Goal: Task Accomplishment & Management: Manage account settings

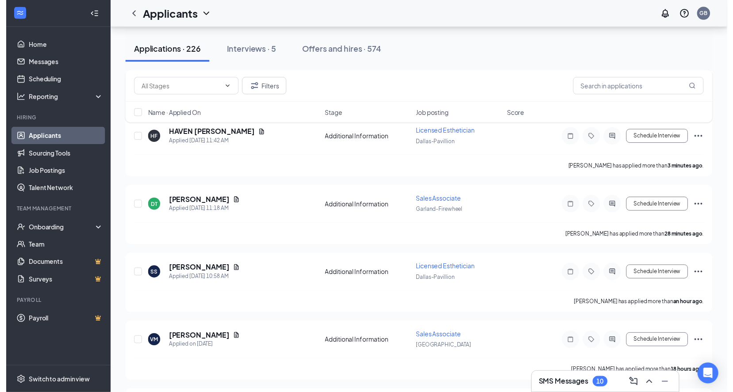
scroll to position [177, 0]
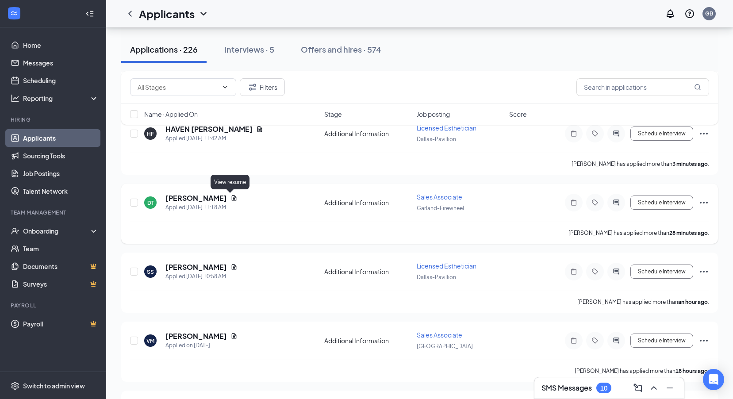
click at [230, 196] on icon "Document" at bounding box center [233, 198] width 7 height 7
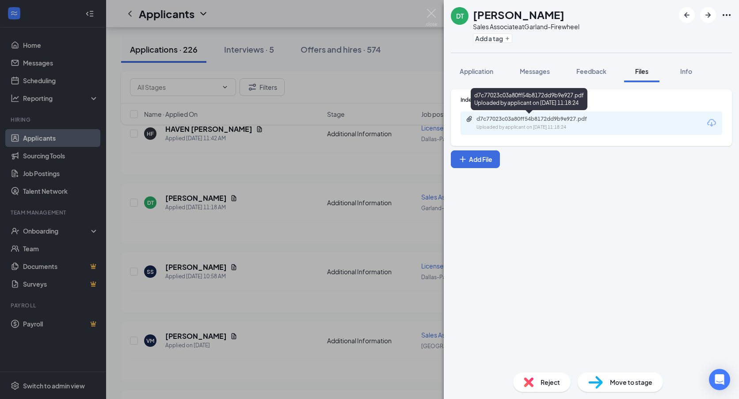
click at [522, 118] on div "d7c77023c03a80ff54b8172dd9b9e927.pdf" at bounding box center [539, 118] width 124 height 7
click at [431, 12] on img at bounding box center [431, 17] width 11 height 17
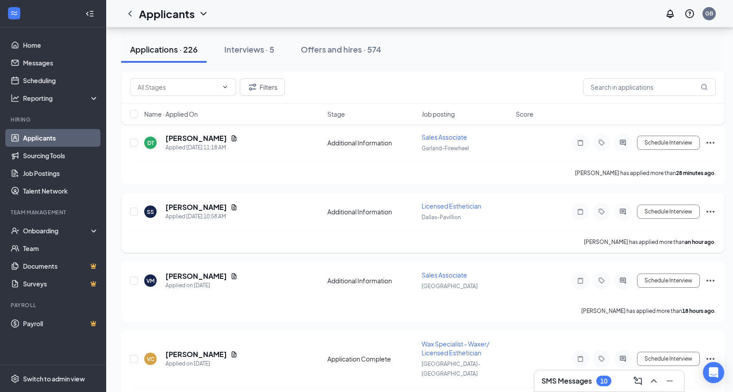
scroll to position [221, 0]
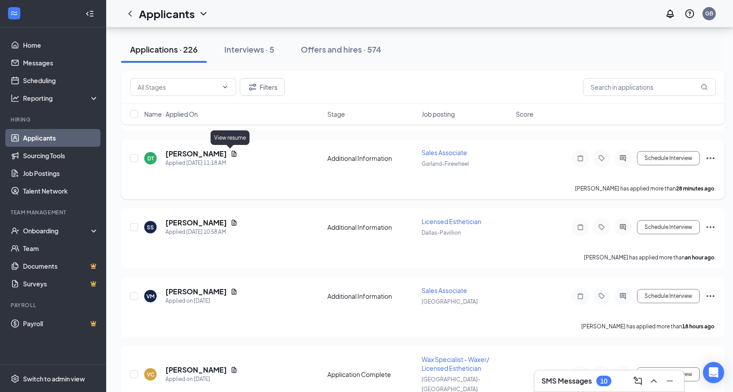
click at [232, 153] on icon "Document" at bounding box center [234, 154] width 5 height 6
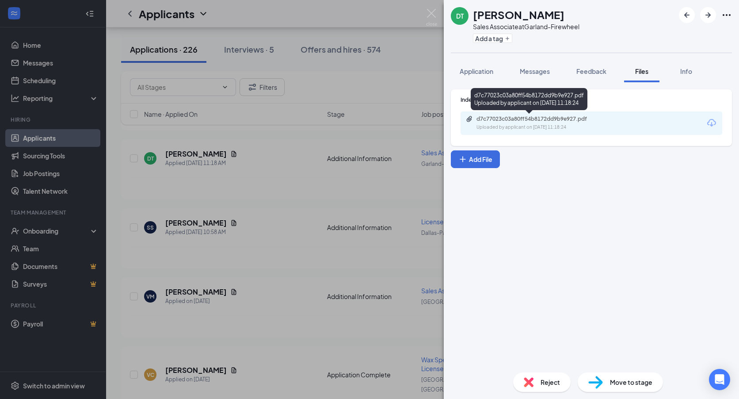
click at [564, 129] on div "Uploaded by applicant on [DATE] 11:18:24" at bounding box center [543, 127] width 133 height 7
click at [432, 13] on img at bounding box center [431, 17] width 11 height 17
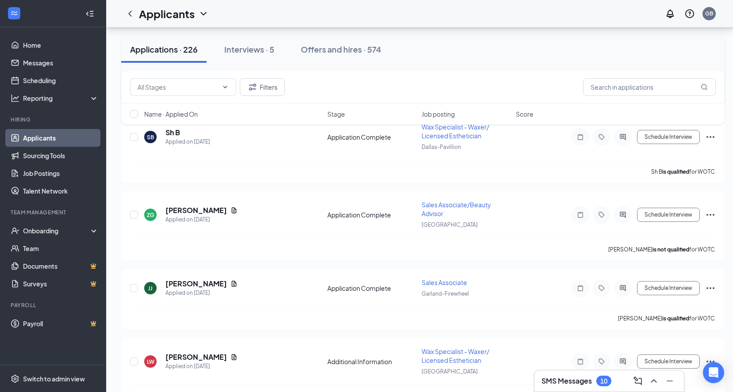
scroll to position [707, 0]
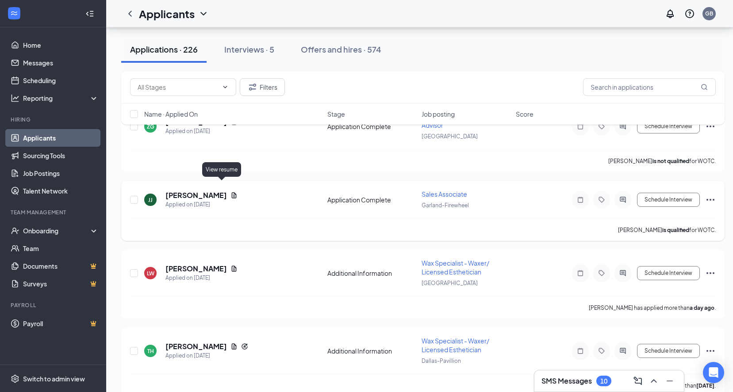
click at [232, 192] on icon "Document" at bounding box center [234, 195] width 5 height 6
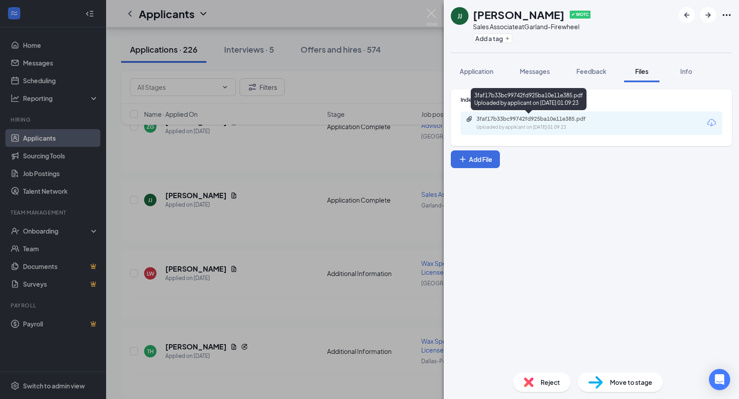
click at [512, 128] on div "Uploaded by applicant on [DATE] 01:09:23" at bounding box center [543, 127] width 133 height 7
click at [572, 126] on div "Uploaded by applicant on [DATE] 01:09:23" at bounding box center [543, 127] width 133 height 7
click at [432, 13] on img at bounding box center [431, 17] width 11 height 17
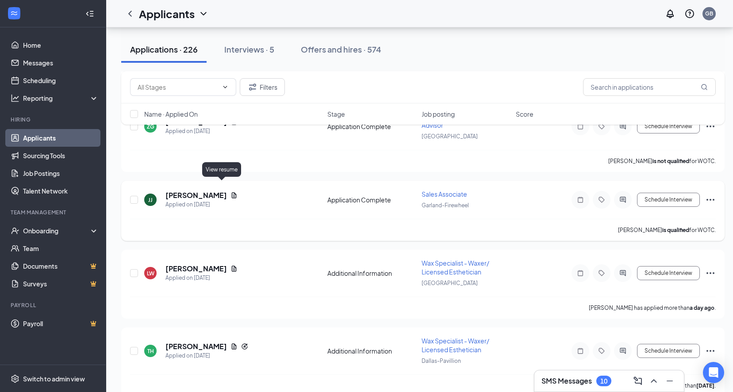
click at [230, 192] on icon "Document" at bounding box center [233, 195] width 7 height 7
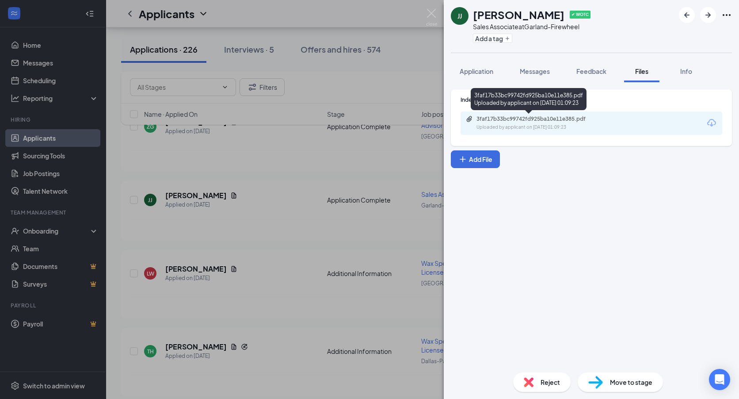
click at [507, 123] on div "3faf17b33bc99742fd925ba10e11e385.pdf Uploaded by applicant on [DATE] 01:09:23" at bounding box center [537, 122] width 143 height 15
click at [434, 12] on img at bounding box center [431, 17] width 11 height 17
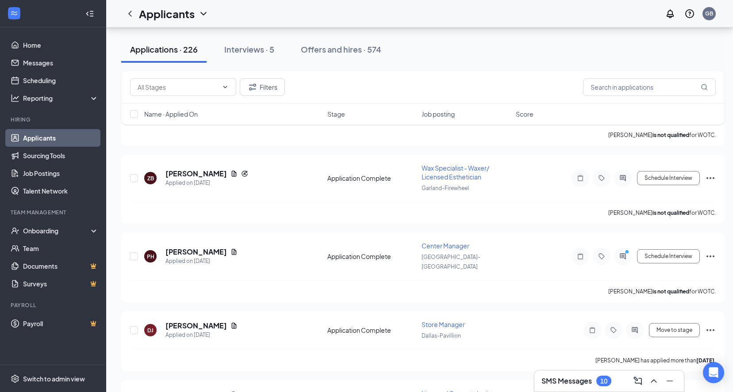
scroll to position [1105, 0]
click at [230, 170] on icon "Document" at bounding box center [233, 173] width 7 height 7
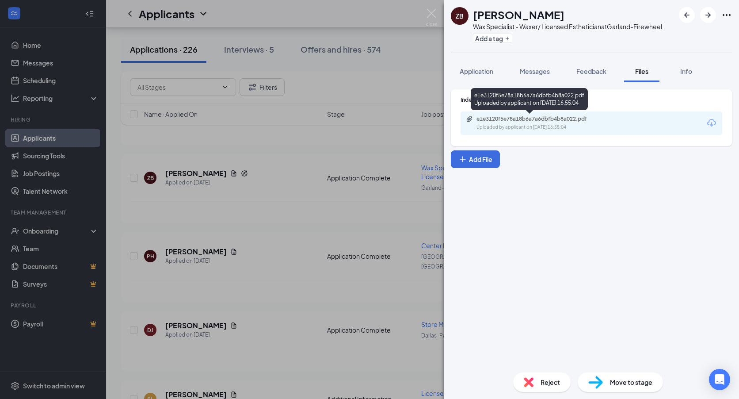
click at [500, 122] on div "e1e3120f5e78a18b6a7a6dbfb4b8a022.pdf Uploaded by applicant on [DATE] 16:55:04" at bounding box center [537, 122] width 143 height 15
click at [431, 15] on img at bounding box center [431, 17] width 11 height 17
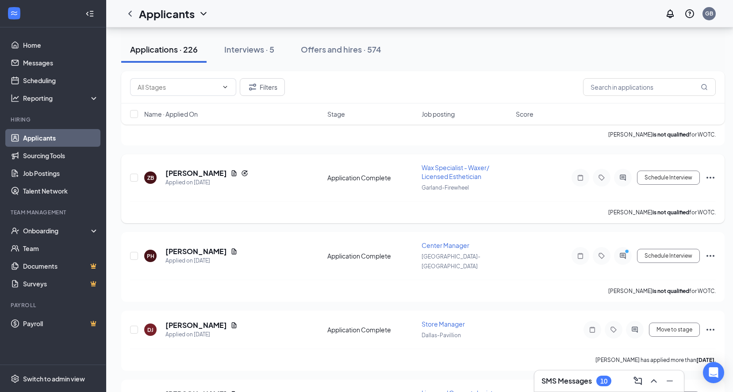
click at [707, 172] on icon "Ellipses" at bounding box center [710, 177] width 11 height 11
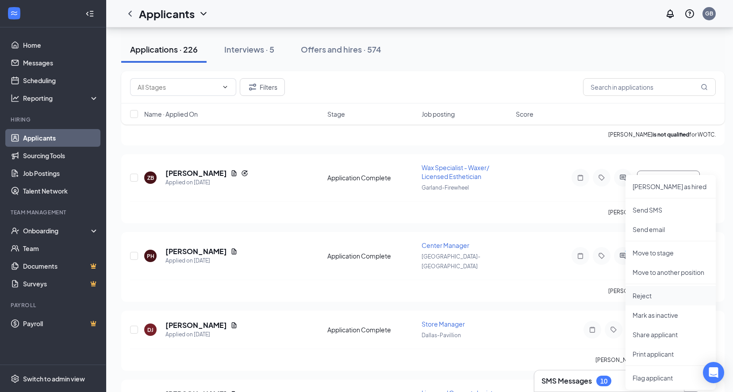
click at [641, 297] on p "Reject" at bounding box center [670, 295] width 76 height 9
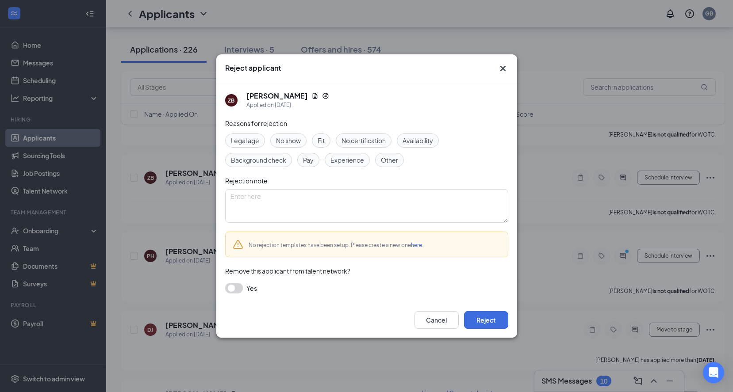
click at [234, 288] on button "button" at bounding box center [234, 288] width 18 height 11
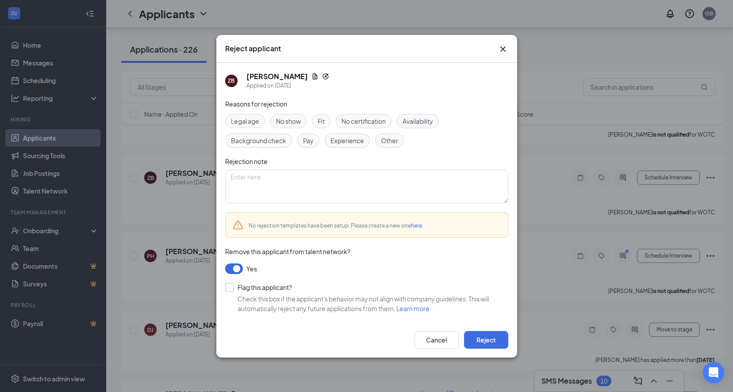
click at [226, 287] on input "Flag this applicant?" at bounding box center [258, 287] width 67 height 9
checkbox input "true"
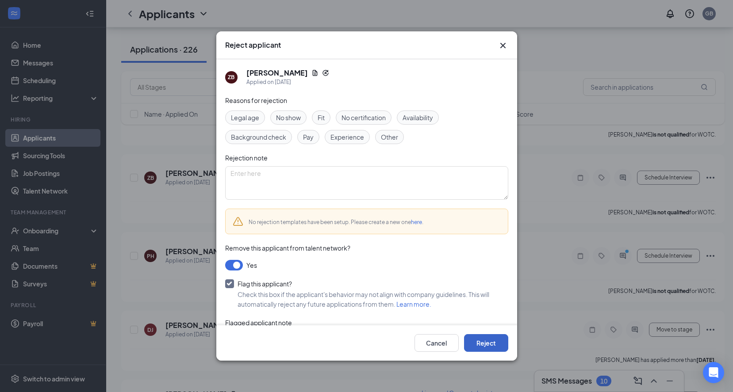
click at [490, 341] on button "Reject" at bounding box center [486, 343] width 44 height 18
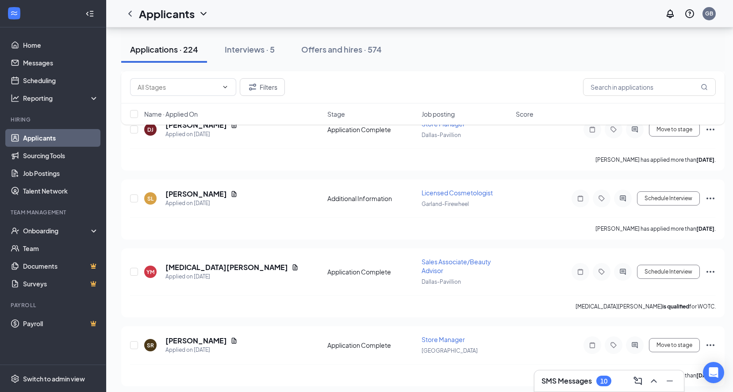
scroll to position [1238, 0]
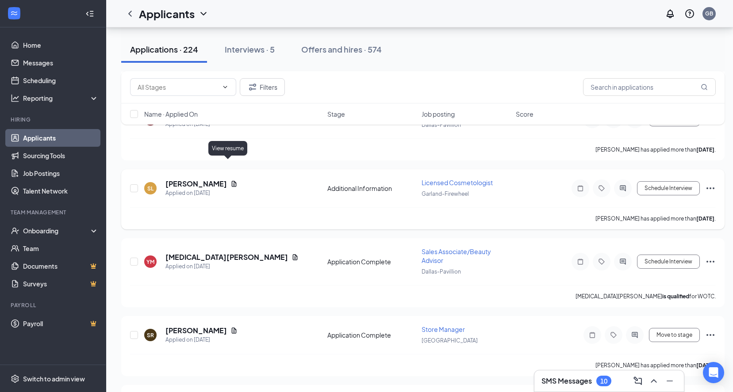
click at [232, 181] on icon "Document" at bounding box center [234, 184] width 5 height 6
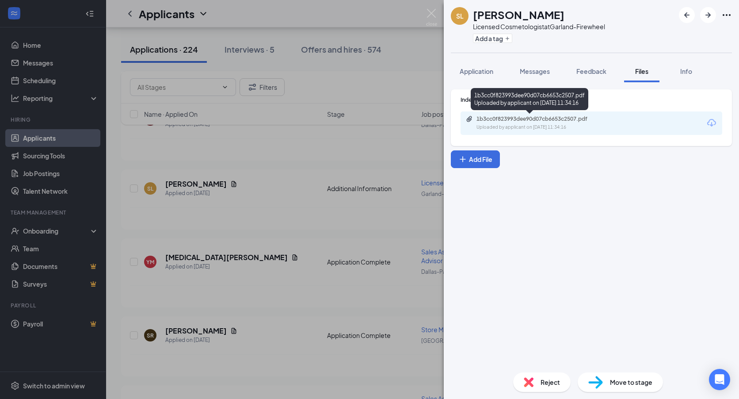
click at [471, 121] on icon "Paperclip" at bounding box center [469, 118] width 7 height 7
click at [435, 14] on img at bounding box center [431, 17] width 11 height 17
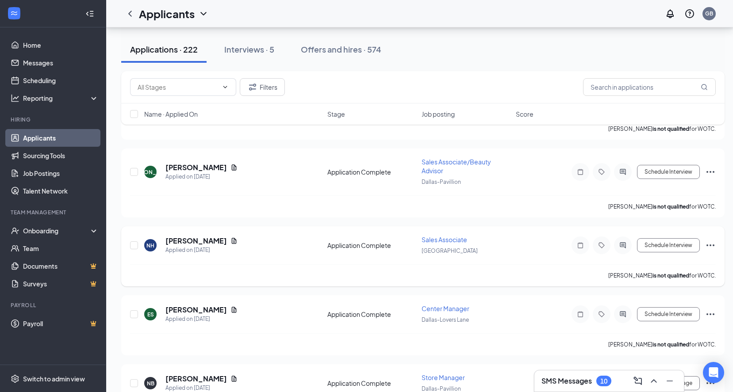
scroll to position [2166, 0]
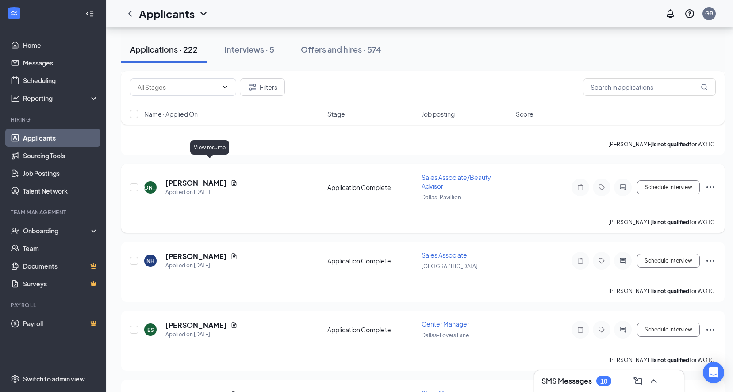
click at [232, 180] on icon "Document" at bounding box center [234, 183] width 5 height 6
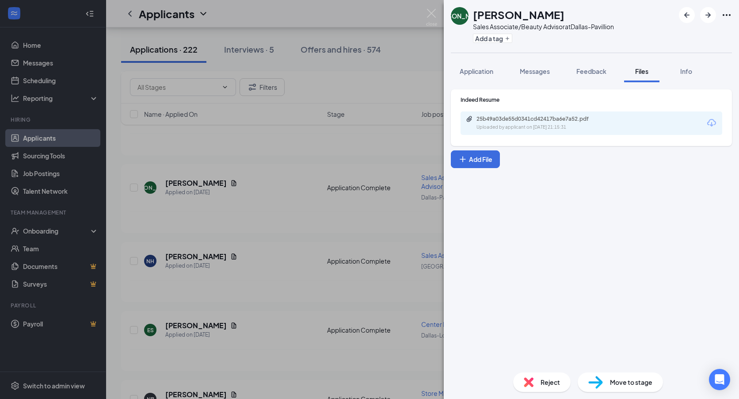
click at [528, 115] on div "25b49a03de55d0341cd42417ba6e7a52.pdf Uploaded by applicant on [DATE] 21:15:31" at bounding box center [592, 122] width 262 height 23
click at [524, 117] on div "25b49a03de55d0341cd42417ba6e7a52.pdf" at bounding box center [539, 118] width 124 height 7
click at [429, 13] on img at bounding box center [431, 17] width 11 height 17
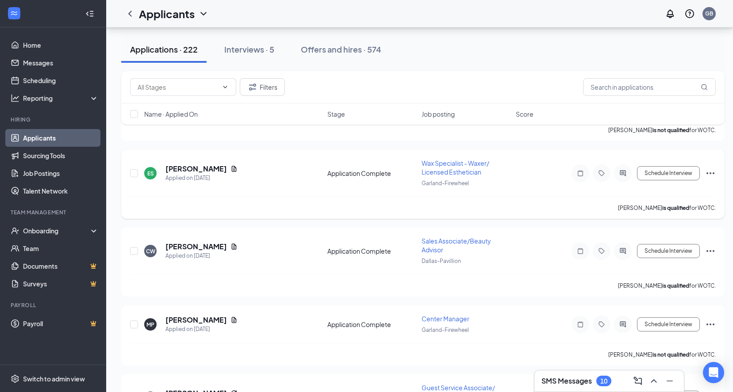
scroll to position [3227, 0]
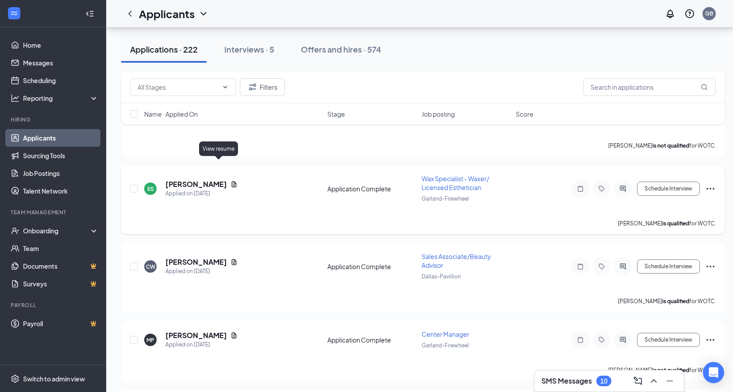
click at [230, 181] on icon "Document" at bounding box center [233, 184] width 7 height 7
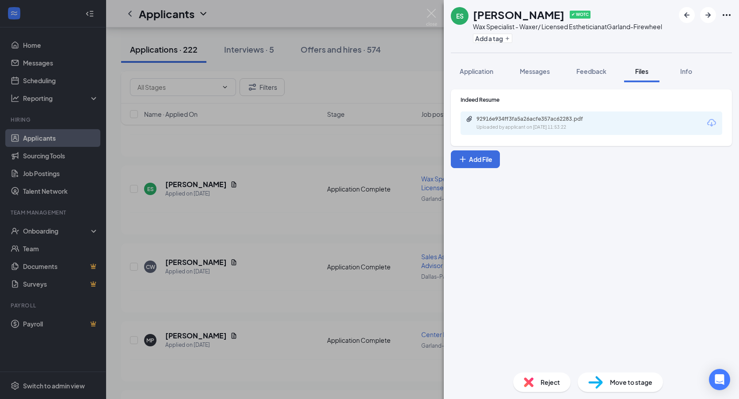
click at [528, 131] on div "92916e934ff3fa5a26acfe357ac62283.pdf Uploaded by applicant on [DATE] 11:53:22" at bounding box center [592, 122] width 262 height 23
click at [531, 122] on div "92916e934ff3fa5a26acfe357ac62283.pdf" at bounding box center [539, 118] width 124 height 7
click at [433, 11] on img at bounding box center [431, 17] width 11 height 17
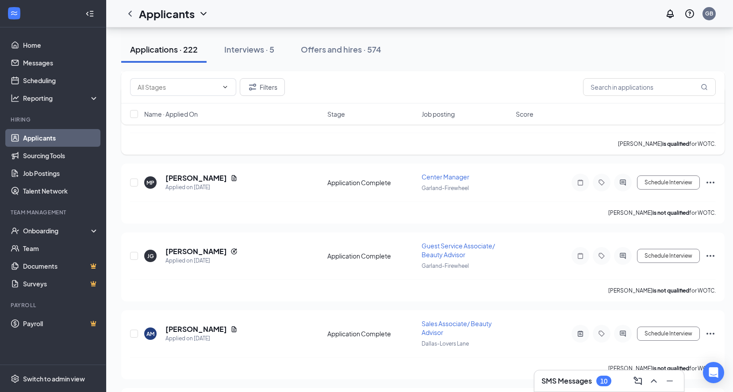
scroll to position [3404, 0]
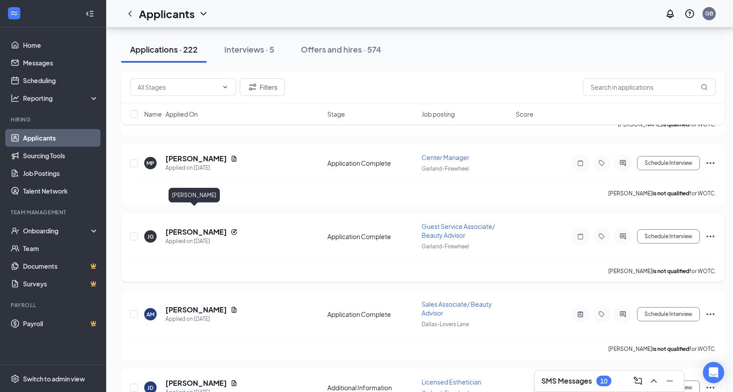
click at [210, 227] on h5 "[PERSON_NAME]" at bounding box center [195, 232] width 61 height 10
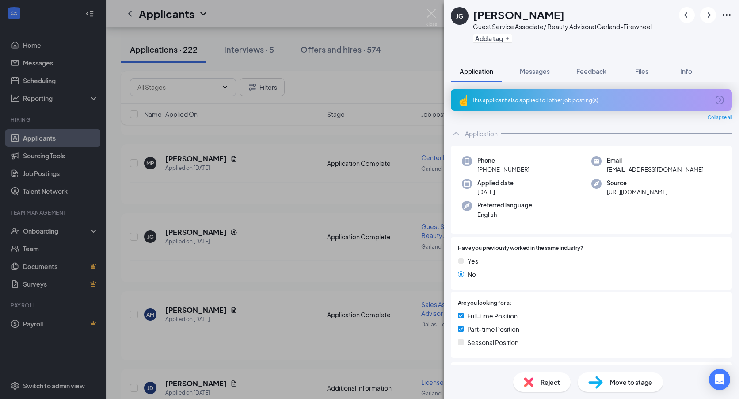
click at [515, 94] on div "This applicant also applied to 1 other job posting(s)" at bounding box center [591, 99] width 281 height 21
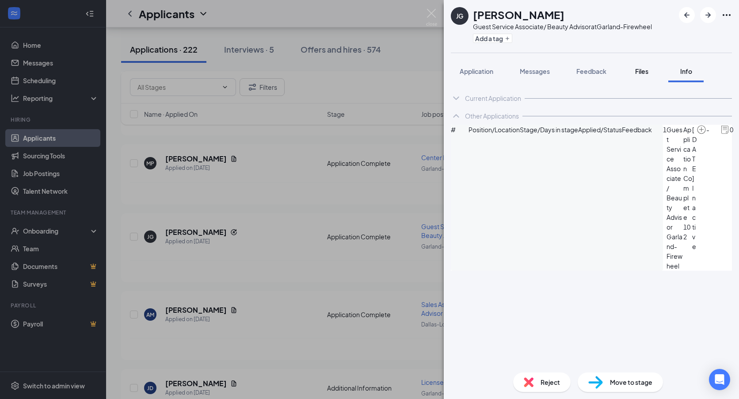
click at [651, 74] on div "Files" at bounding box center [642, 71] width 18 height 9
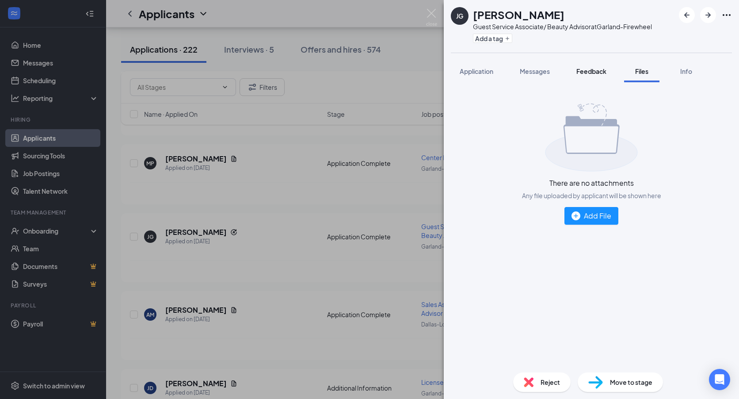
click at [602, 74] on span "Feedback" at bounding box center [592, 71] width 30 height 8
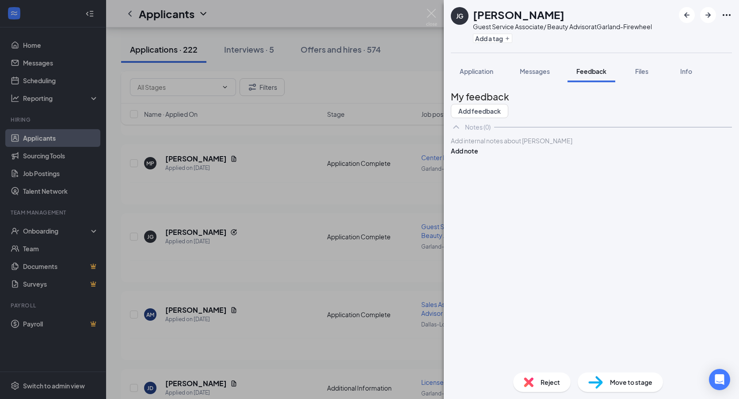
click at [515, 145] on div at bounding box center [591, 140] width 280 height 9
click at [478, 156] on button "Add note" at bounding box center [464, 151] width 27 height 10
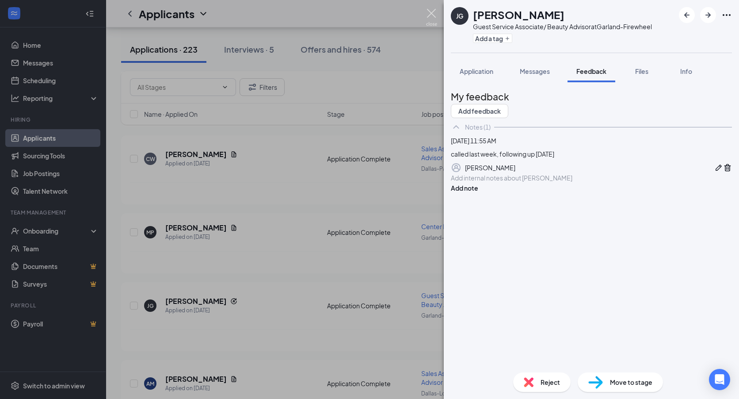
click at [431, 13] on img at bounding box center [431, 17] width 11 height 17
